Goal: Information Seeking & Learning: Learn about a topic

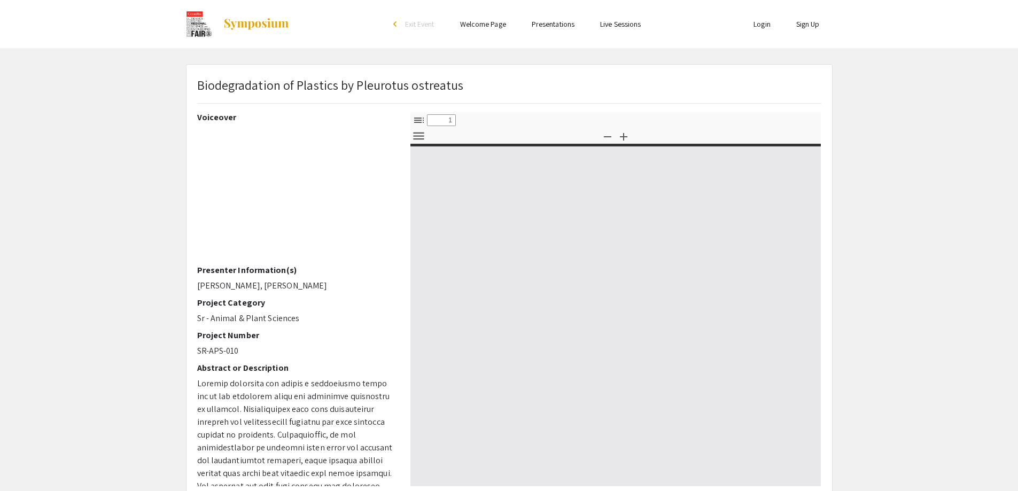
select select "custom"
type input "0"
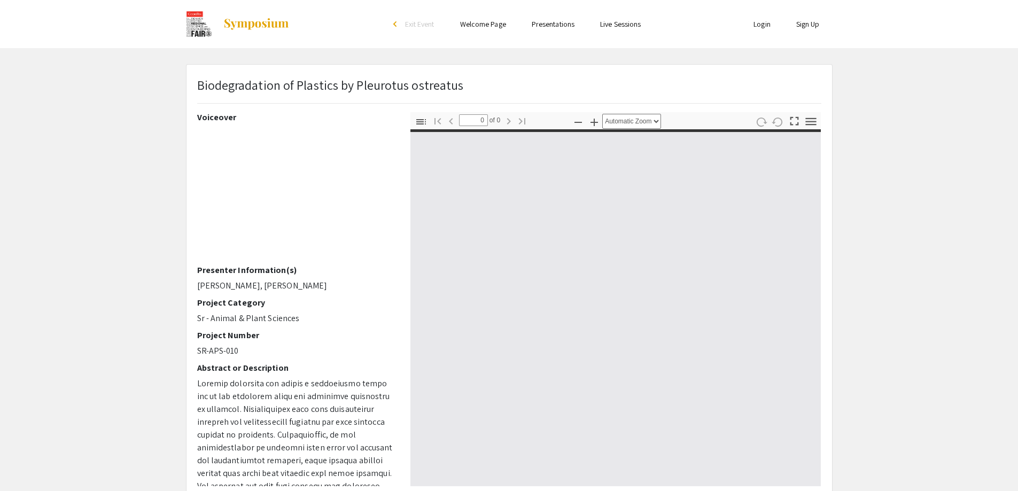
select select "custom"
type input "1"
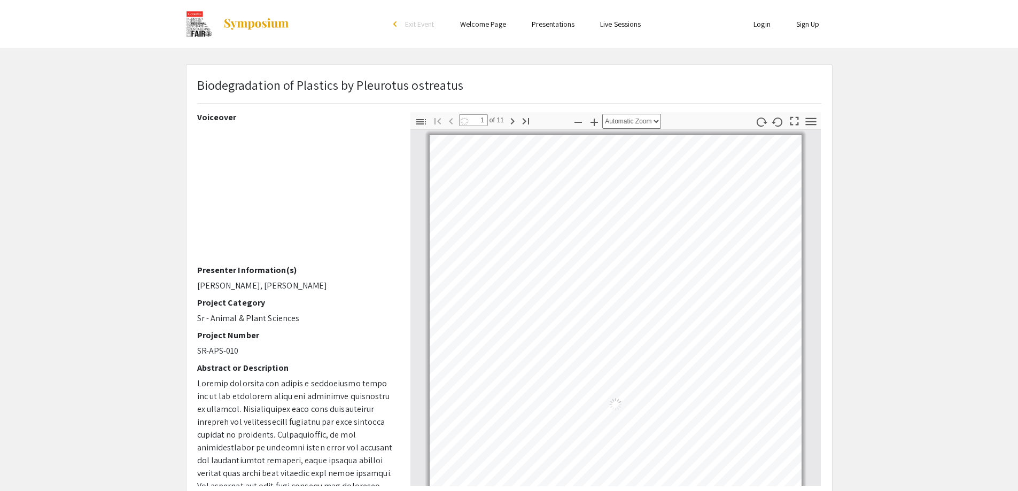
select select "auto"
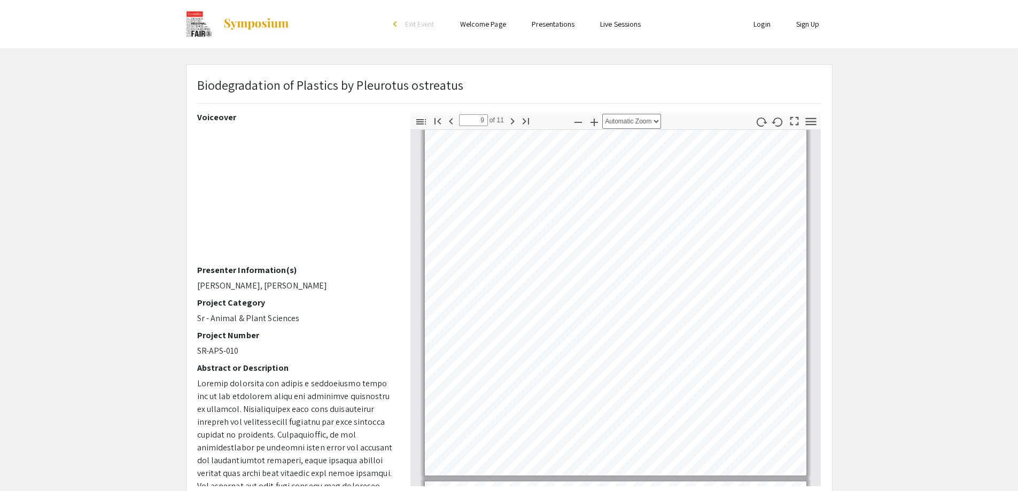
type input "10"
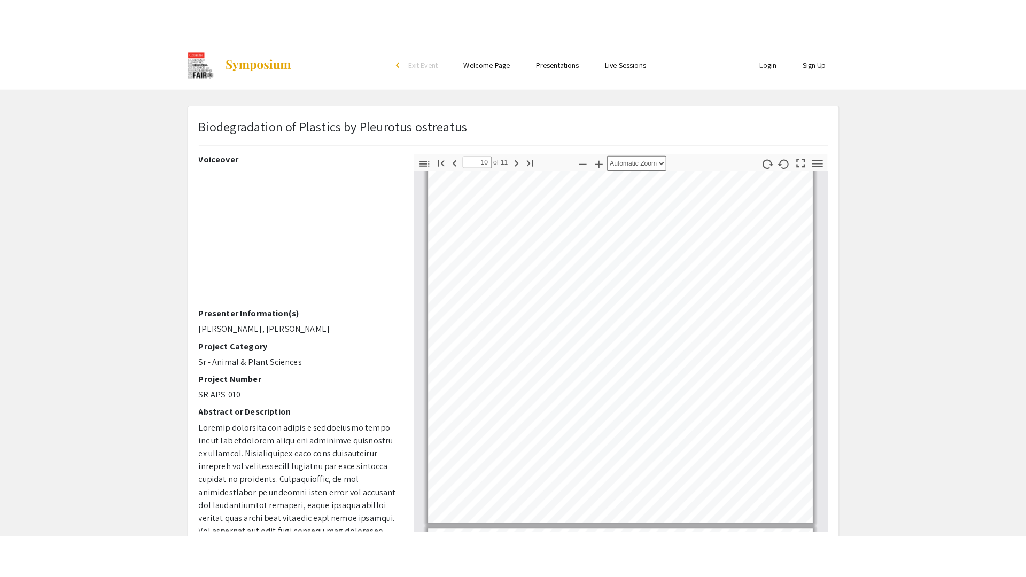
scroll to position [5291, 0]
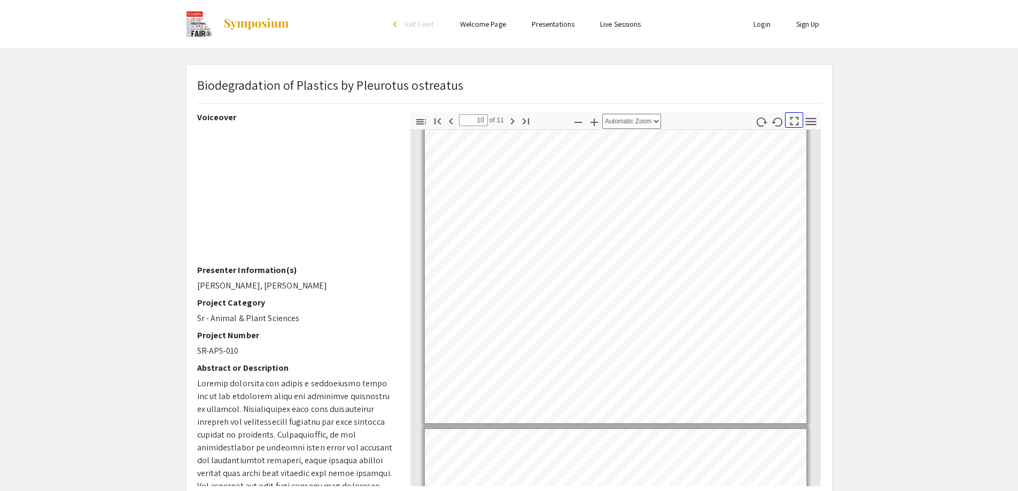
click at [793, 123] on icon "button" at bounding box center [794, 121] width 14 height 14
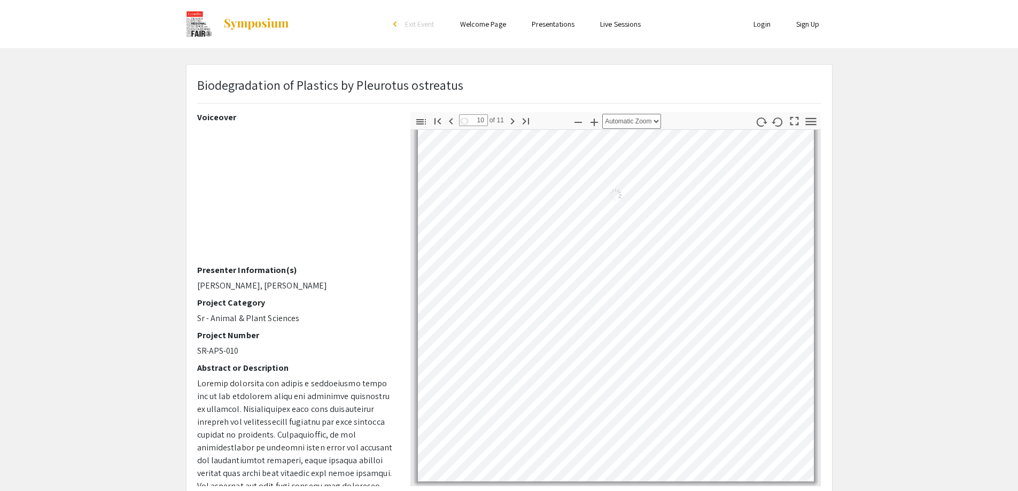
select select "page-fit"
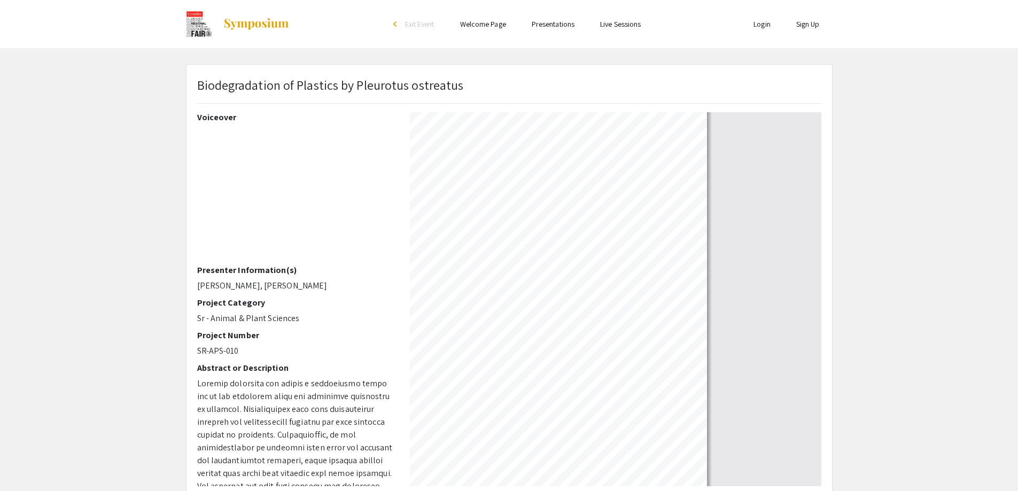
scroll to position [577, 0]
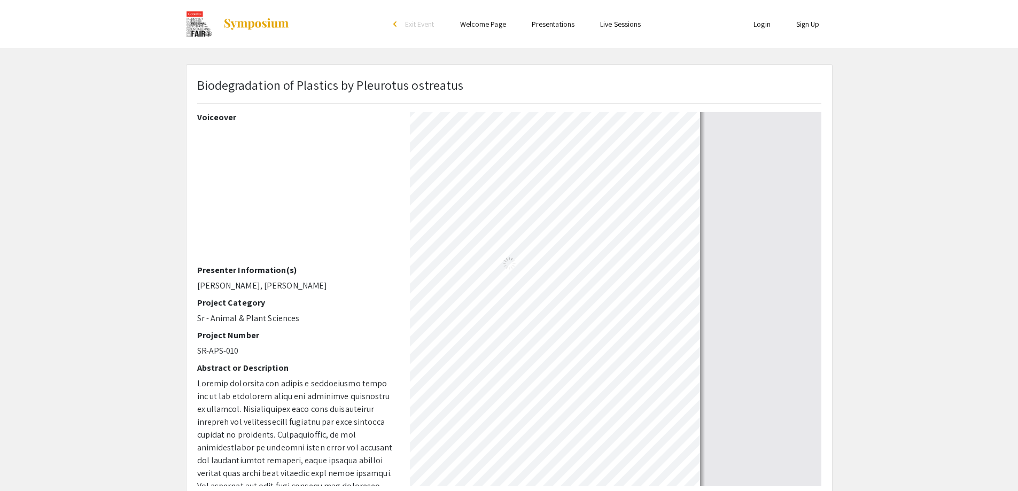
type input "5"
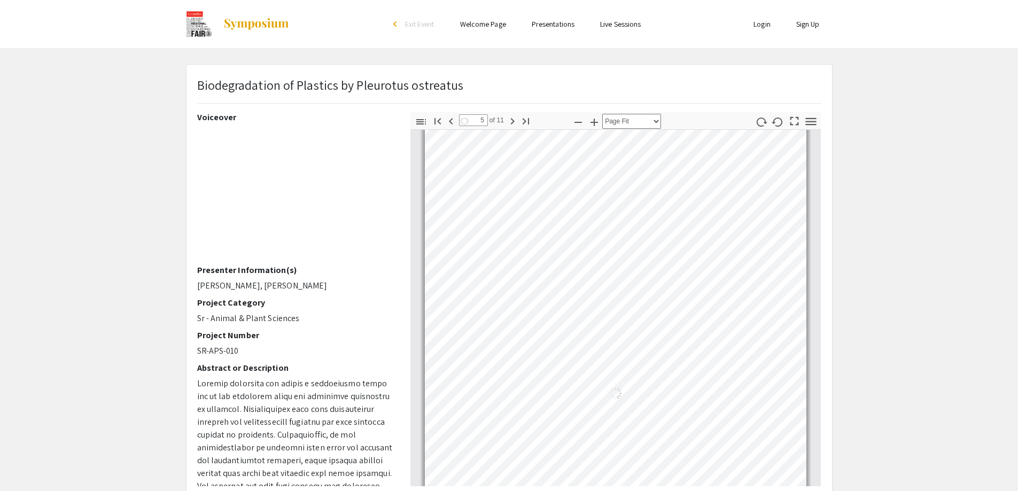
select select "auto"
